Goal: Task Accomplishment & Management: Use online tool/utility

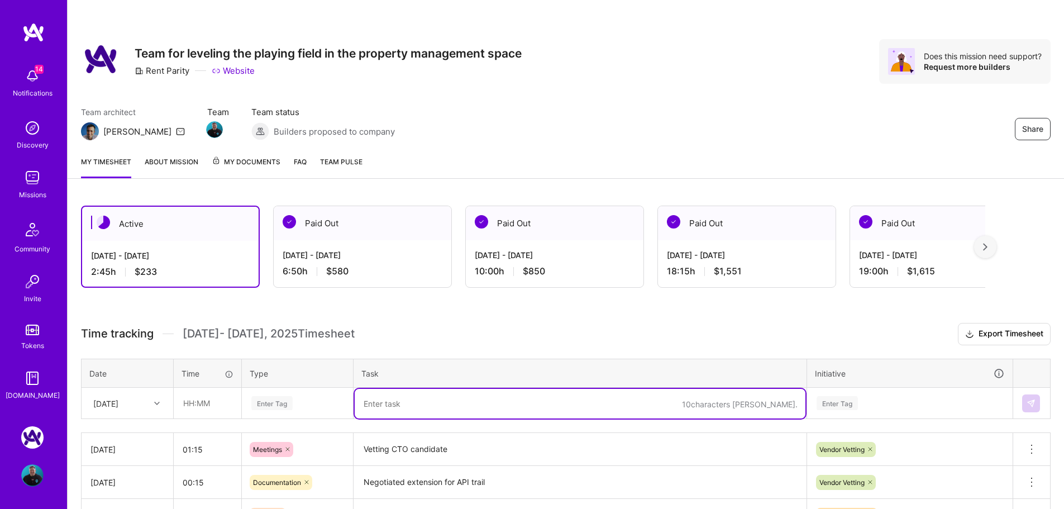
scroll to position [108, 0]
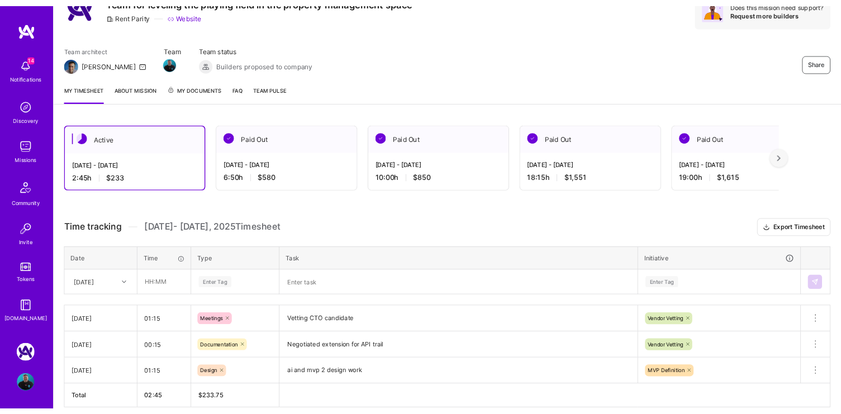
scroll to position [108, 0]
